Goal: Information Seeking & Learning: Learn about a topic

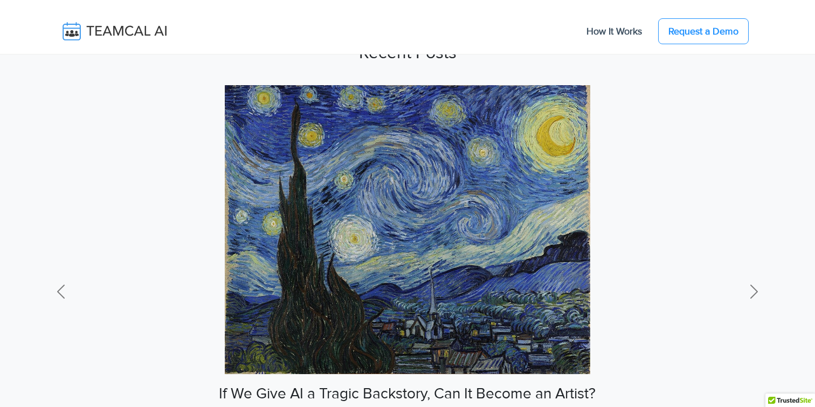
scroll to position [625, 0]
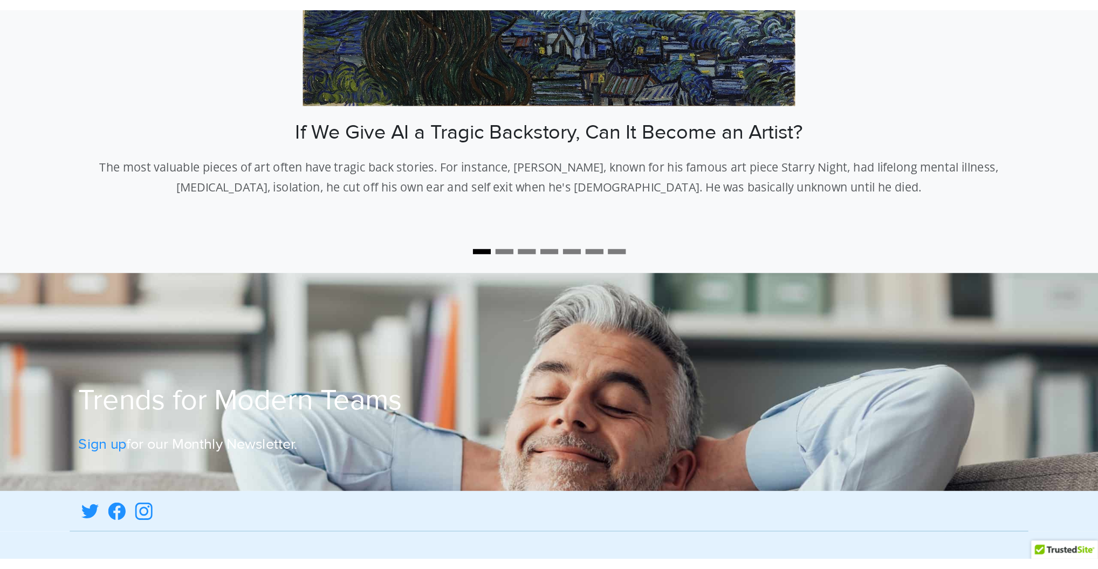
scroll to position [82, 0]
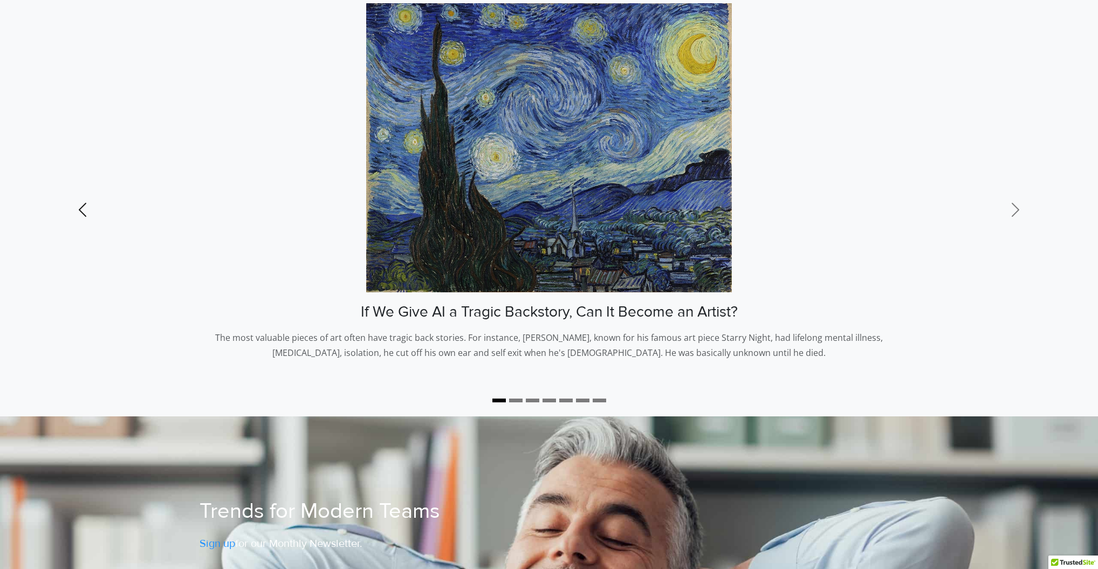
drag, startPoint x: 71, startPoint y: 136, endPoint x: 44, endPoint y: 65, distance: 76.3
click at [71, 136] on link "Previous" at bounding box center [82, 209] width 164 height 413
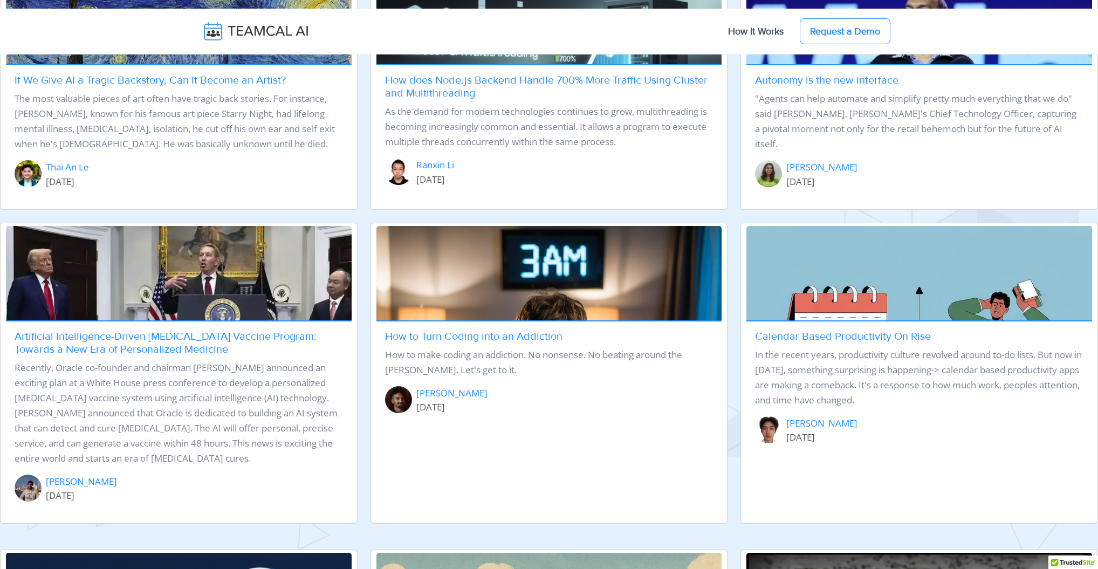
scroll to position [290, 0]
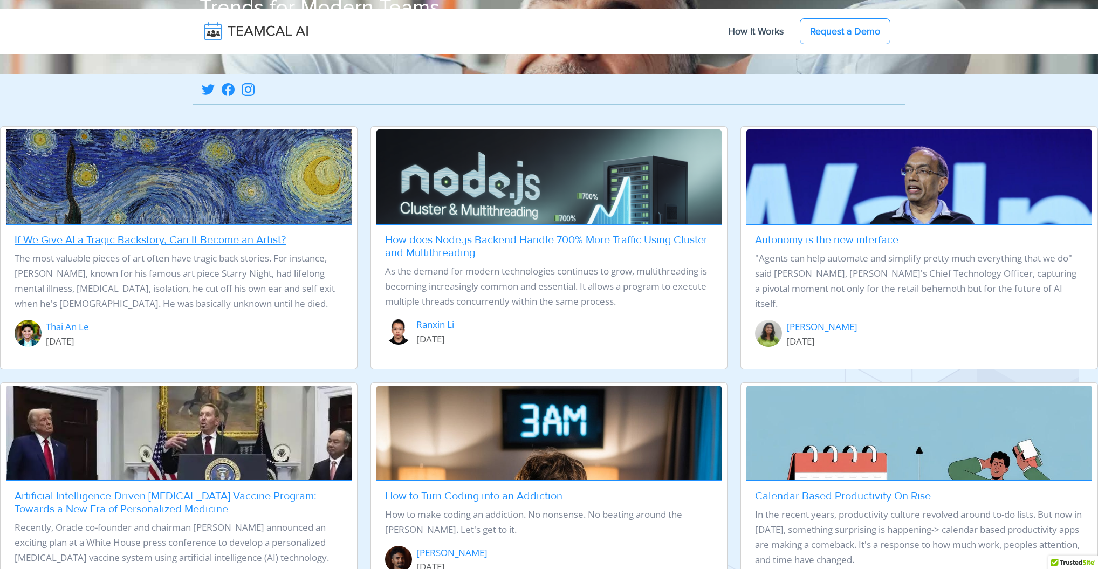
scroll to position [586, 0]
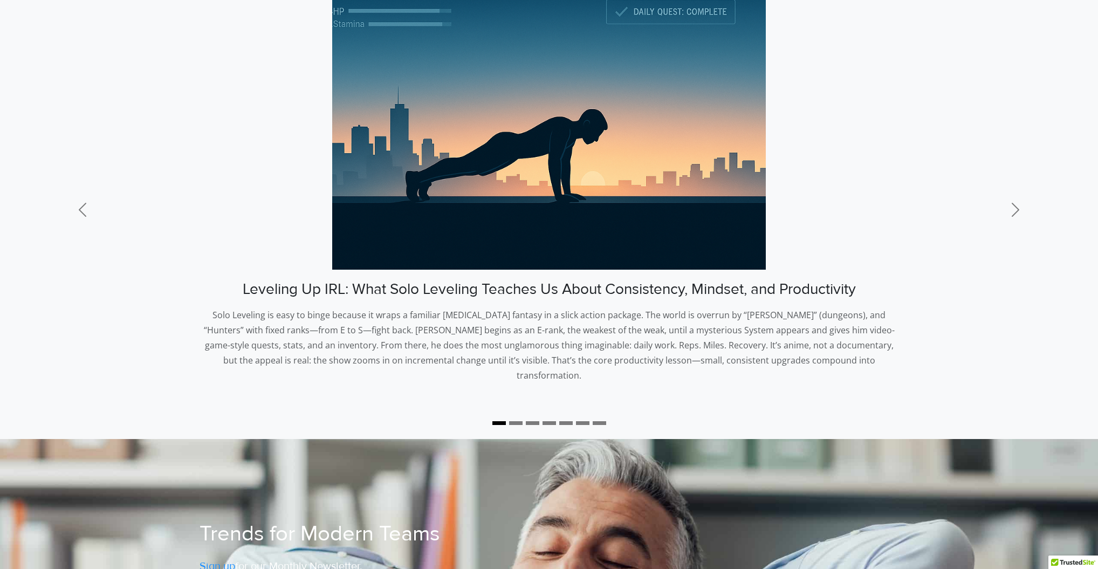
scroll to position [535, 0]
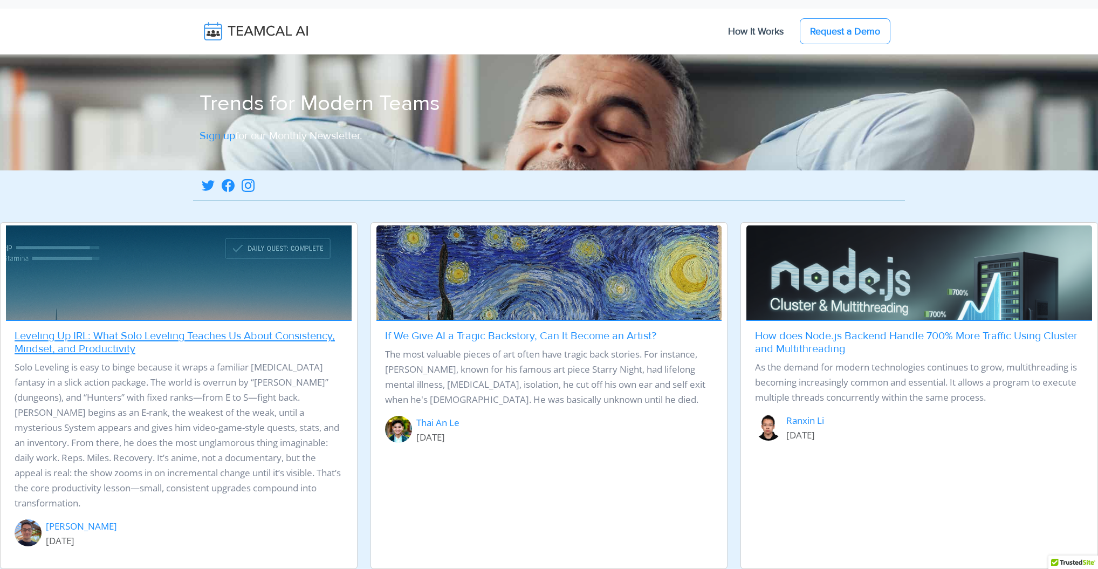
click at [245, 285] on img at bounding box center [179, 340] width 352 height 235
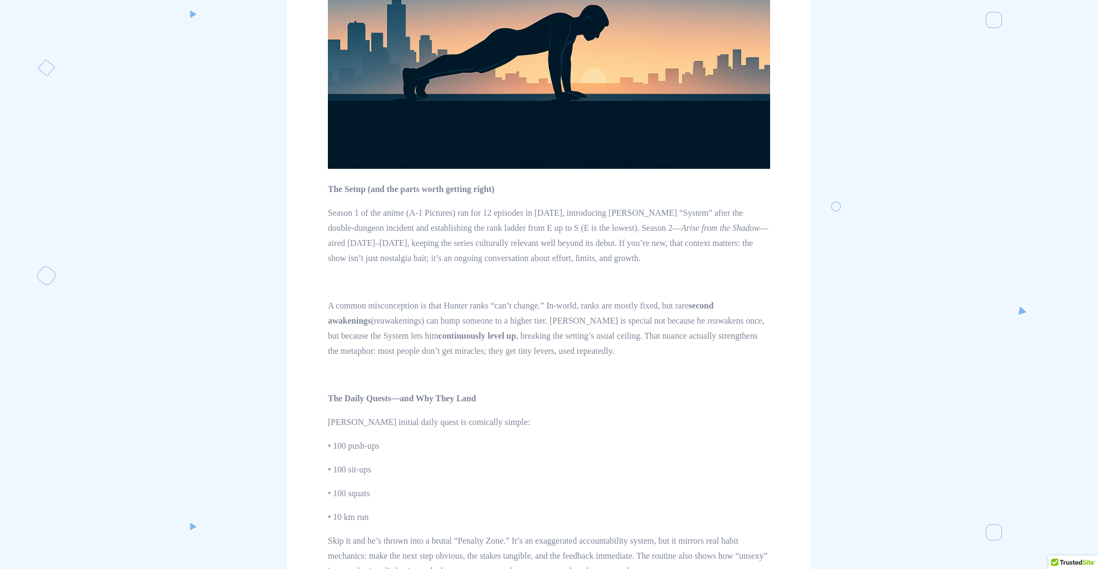
scroll to position [523, 0]
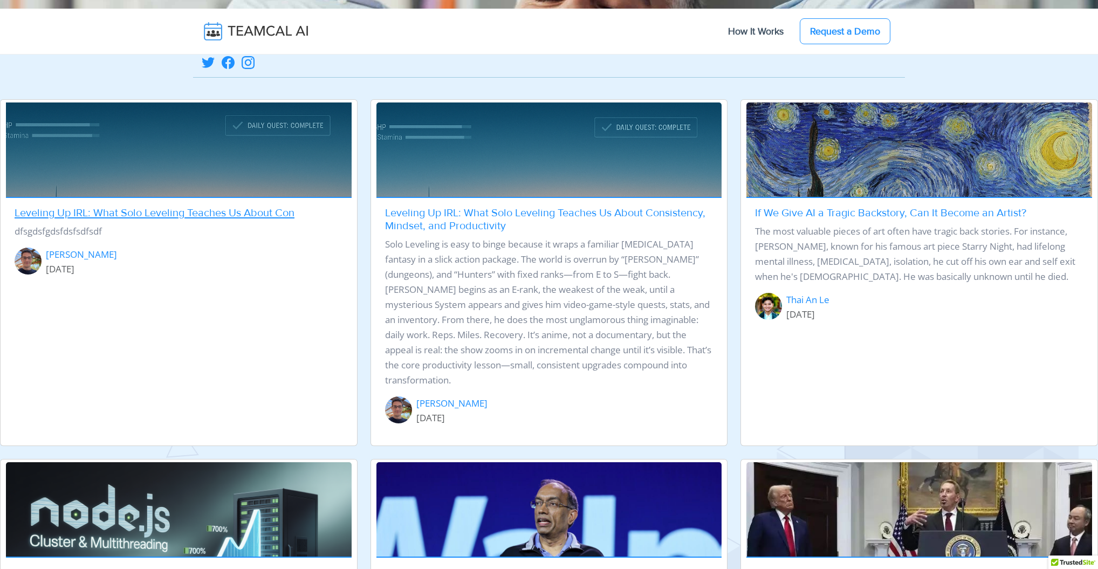
scroll to position [594, 0]
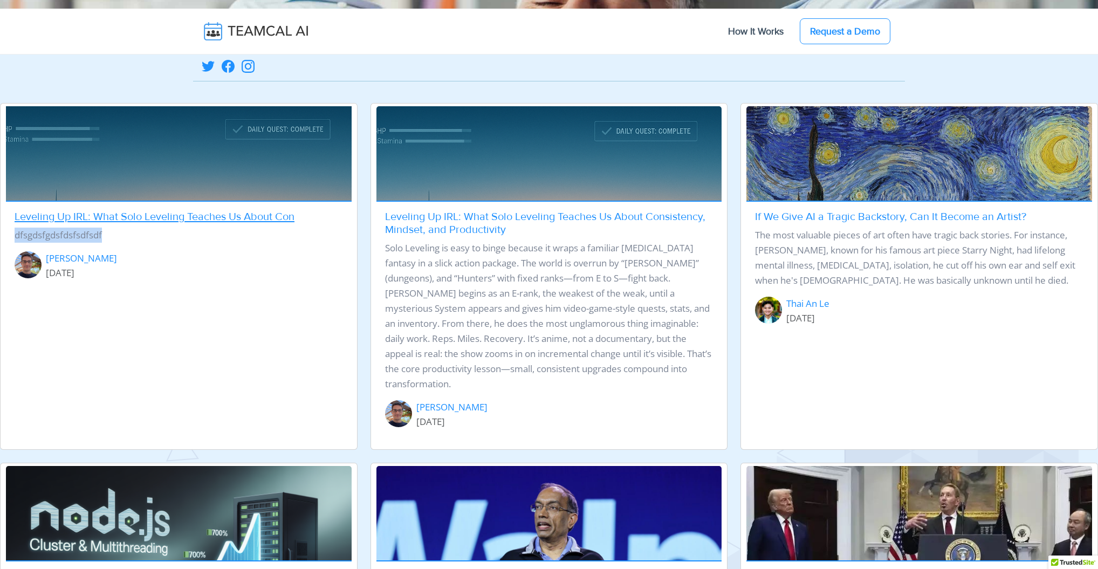
drag, startPoint x: 105, startPoint y: 235, endPoint x: 14, endPoint y: 236, distance: 91.1
click at [15, 236] on p "dfsgdsfgdsfdsfsdfsdf" at bounding box center [179, 235] width 328 height 15
